Goal: Information Seeking & Learning: Check status

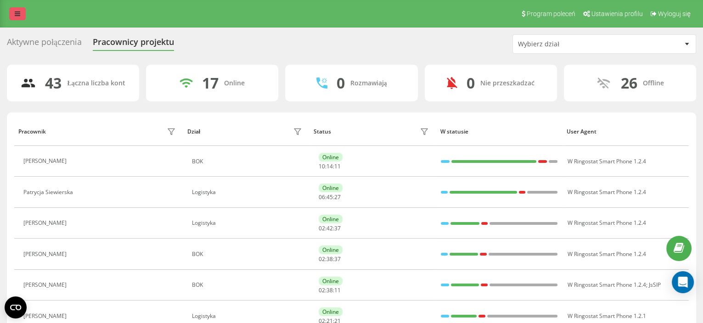
click at [20, 14] on icon at bounding box center [18, 14] width 6 height 6
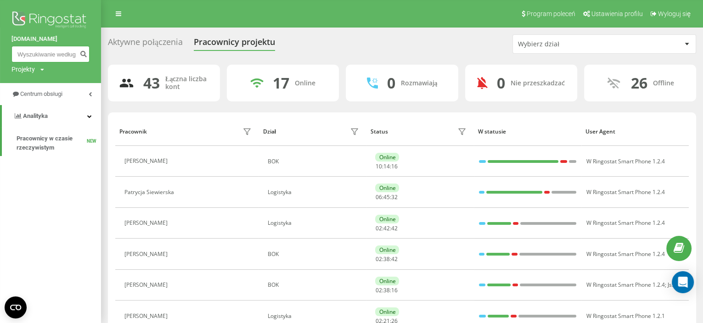
click at [42, 48] on input at bounding box center [50, 54] width 78 height 17
paste input "533330062"
type input "533330062"
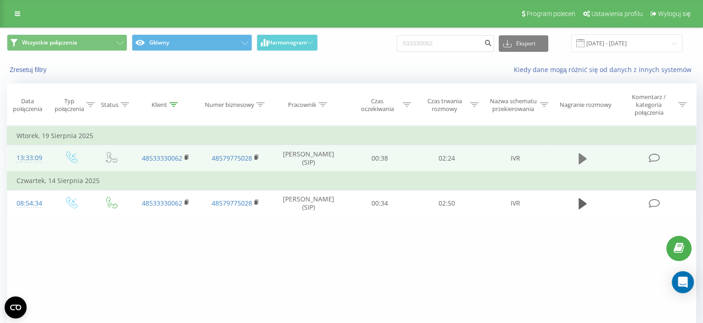
click at [577, 152] on button at bounding box center [583, 159] width 14 height 14
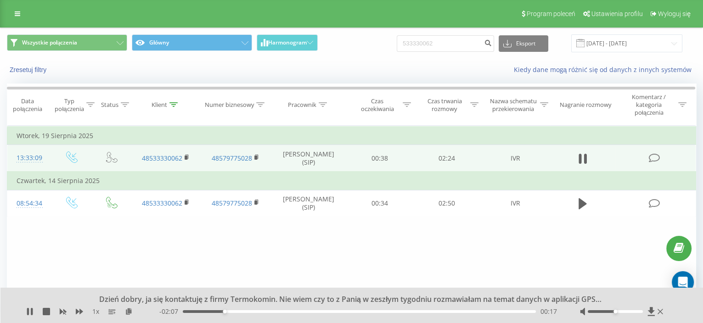
click at [237, 311] on div "00:17" at bounding box center [359, 311] width 353 height 3
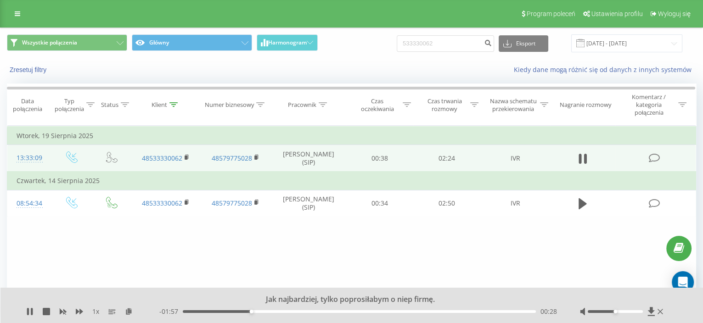
click at [265, 310] on div "00:28" at bounding box center [359, 311] width 353 height 3
click at [278, 311] on div "00:39" at bounding box center [359, 311] width 353 height 3
click at [295, 310] on div "00:39" at bounding box center [359, 311] width 353 height 3
click at [321, 312] on div "00:56" at bounding box center [359, 311] width 353 height 3
click at [350, 309] on div "- 01:27 00:57 00:57" at bounding box center [358, 311] width 398 height 9
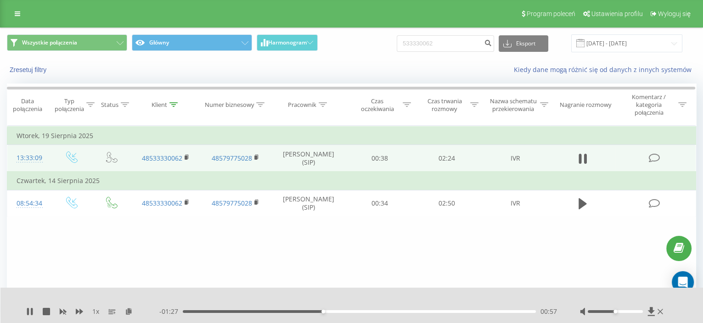
click at [349, 309] on div "- 01:27 00:57 00:57" at bounding box center [358, 311] width 398 height 9
click at [350, 311] on div "00:58" at bounding box center [359, 311] width 353 height 3
click at [370, 314] on div "- 01:15 01:09 01:09" at bounding box center [358, 311] width 398 height 9
click at [375, 308] on div "- 01:15 01:09 01:09" at bounding box center [358, 311] width 398 height 9
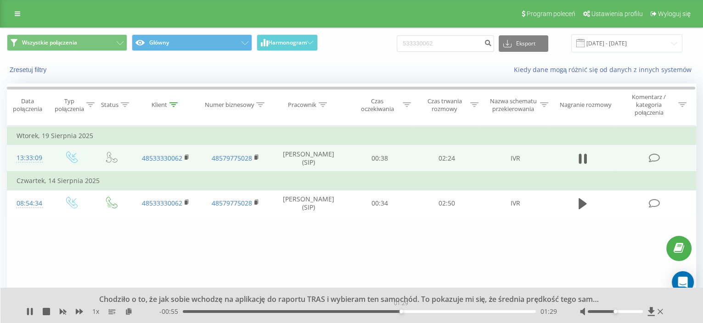
click at [401, 312] on div "01:29" at bounding box center [359, 311] width 353 height 3
click at [431, 313] on div "- 00:46 01:38 01:38" at bounding box center [358, 311] width 398 height 9
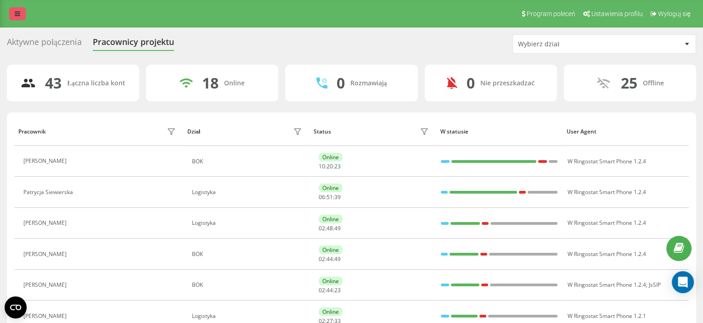
click at [11, 11] on link at bounding box center [17, 13] width 17 height 13
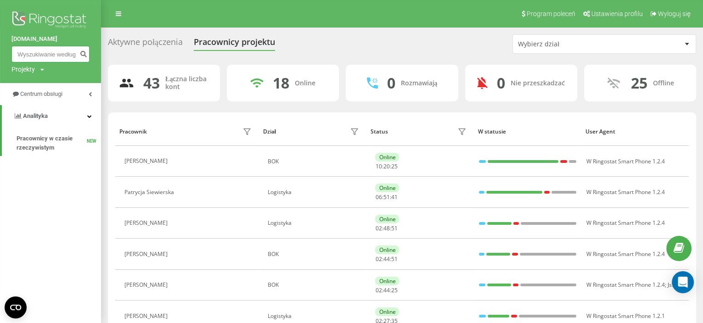
click at [61, 50] on input at bounding box center [50, 54] width 78 height 17
paste input
click at [56, 54] on input at bounding box center [50, 54] width 78 height 17
paste input "533330062"
type input "533330062"
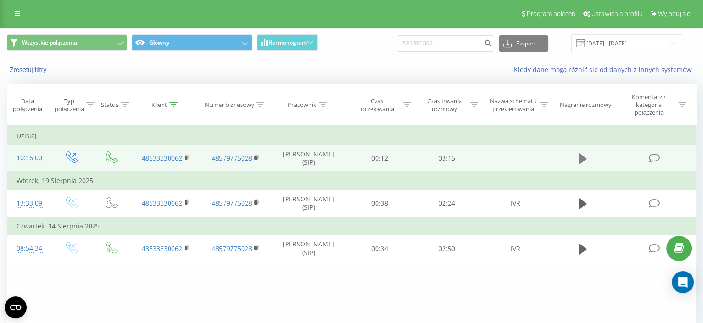
click at [583, 155] on icon at bounding box center [583, 158] width 8 height 13
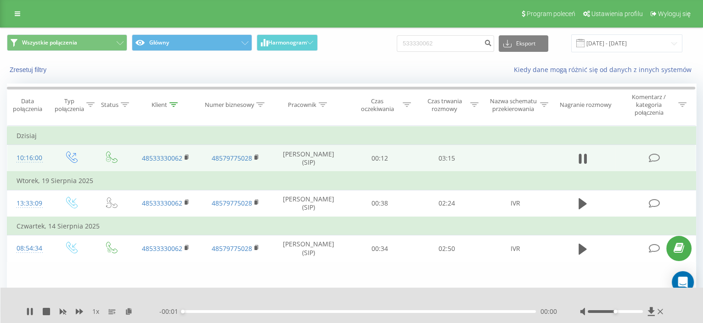
click at [466, 312] on div "00:00" at bounding box center [359, 311] width 353 height 3
click at [469, 310] on div "00:01" at bounding box center [359, 311] width 353 height 3
click at [473, 310] on div "00:00" at bounding box center [359, 311] width 353 height 3
click at [466, 311] on div "00:00" at bounding box center [359, 311] width 353 height 3
